Goal: Information Seeking & Learning: Find specific fact

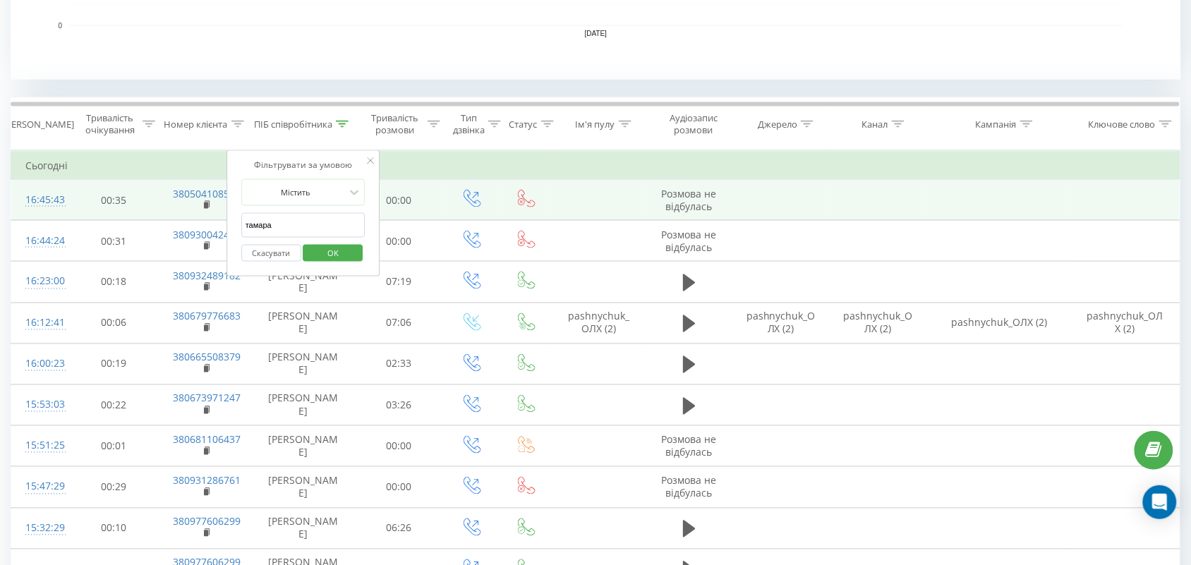
drag, startPoint x: 341, startPoint y: 223, endPoint x: 61, endPoint y: 207, distance: 280.6
click at [61, 207] on td "16:45:43" at bounding box center [40, 200] width 58 height 41
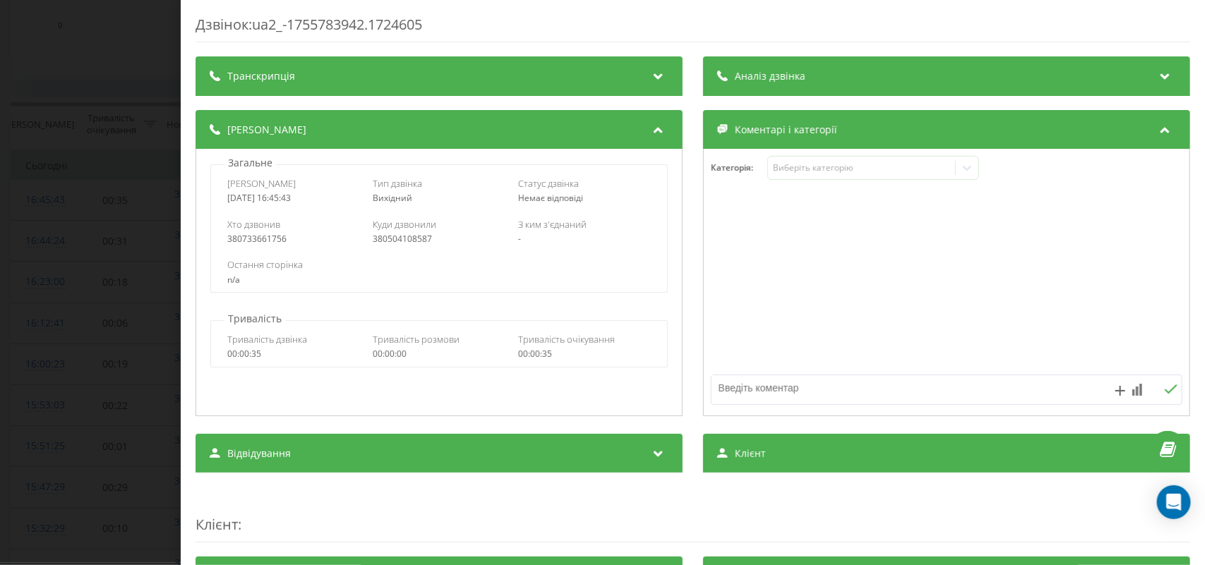
click at [8, 301] on div "Дзвінок : ua2_-1755783942.1724605 Транскрипція Для AI-аналізу майбутніх дзвінкі…" at bounding box center [602, 282] width 1205 height 565
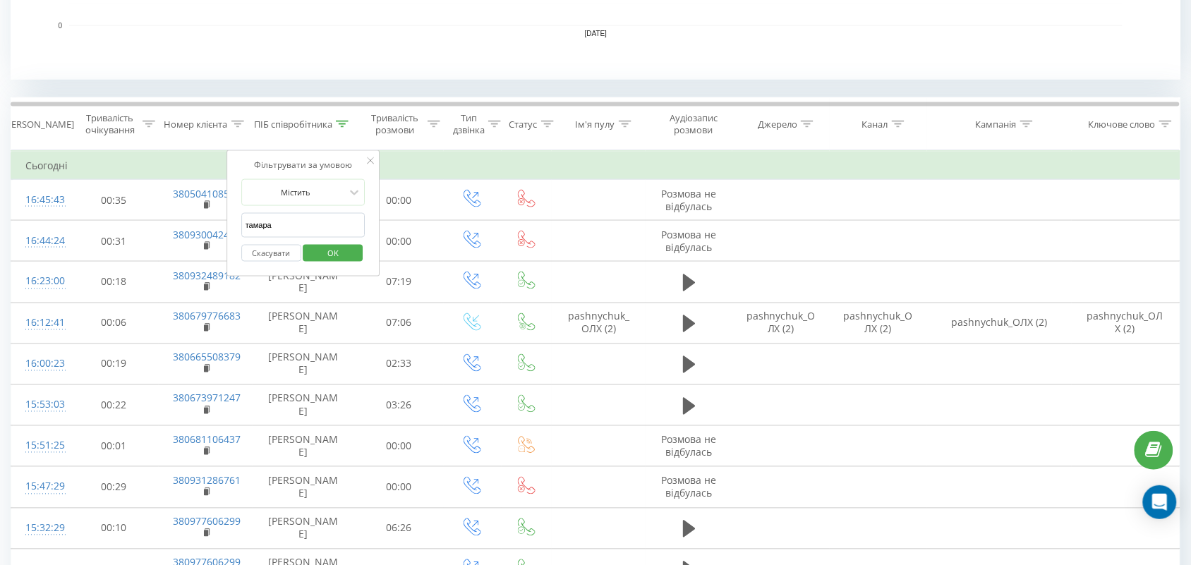
click at [281, 227] on input "тамара" at bounding box center [303, 225] width 124 height 25
type input "т"
type input "романова"
click at [344, 248] on span "OK" at bounding box center [333, 253] width 40 height 22
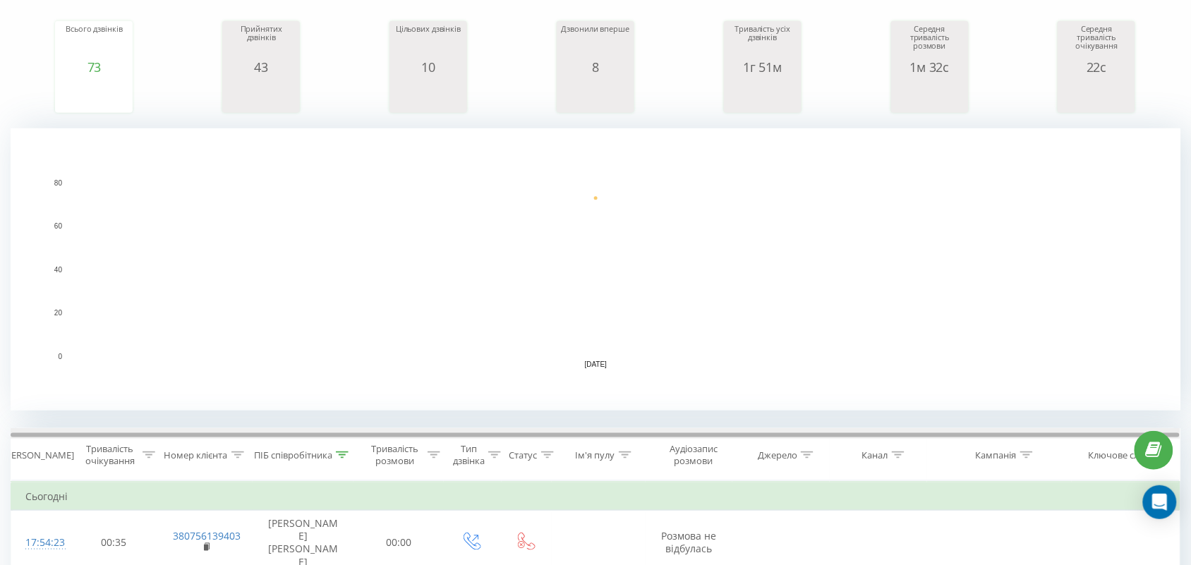
scroll to position [357, 0]
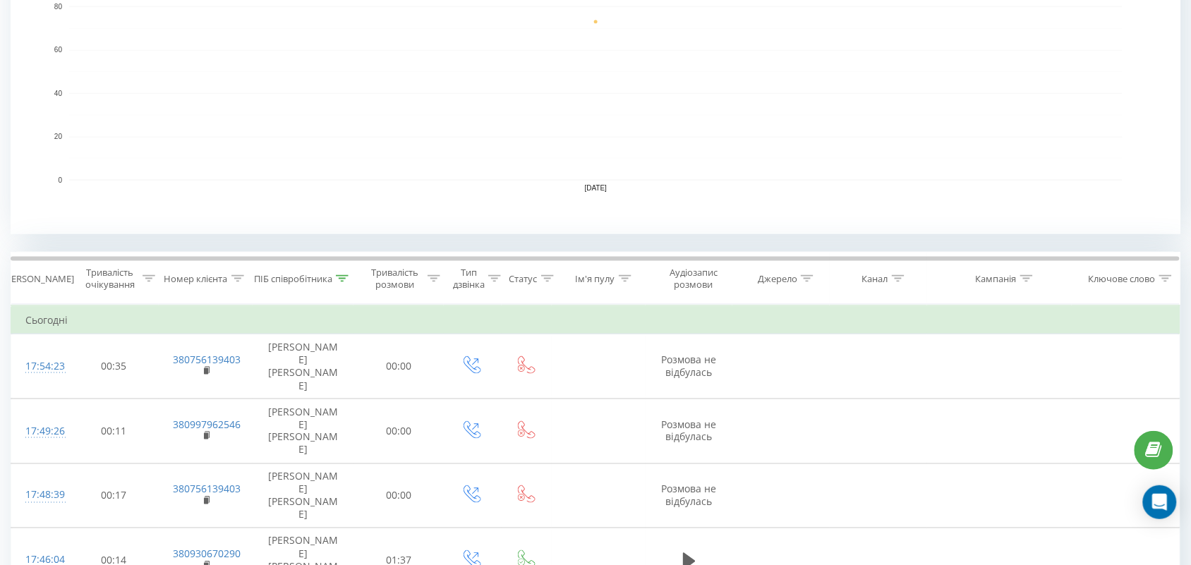
click at [344, 277] on icon at bounding box center [342, 278] width 13 height 7
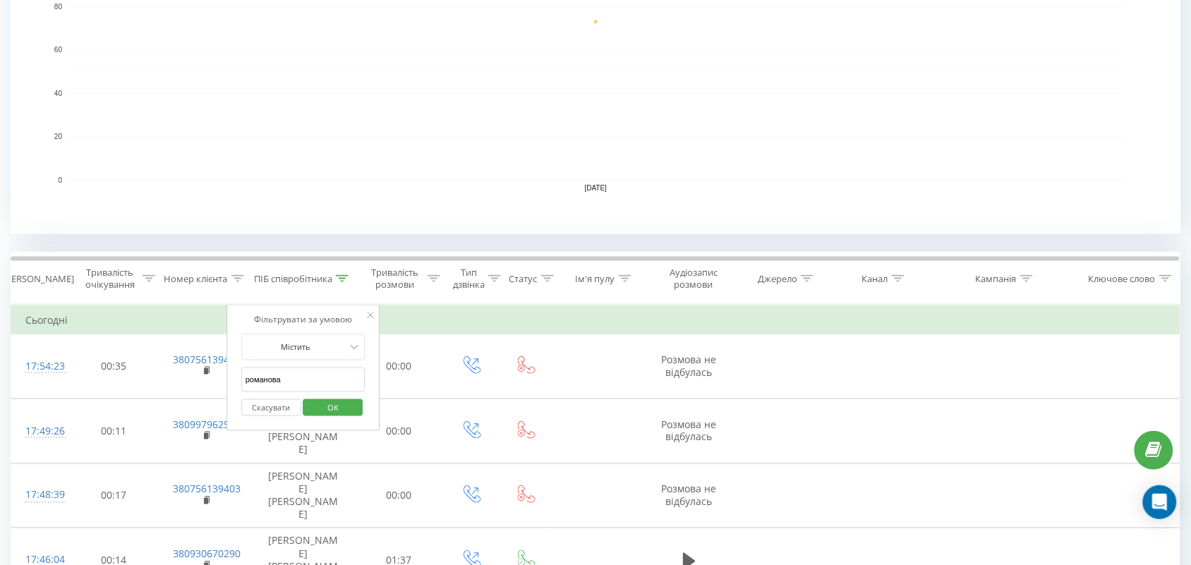
scroll to position [92, 0]
